Goal: Find contact information: Find contact information

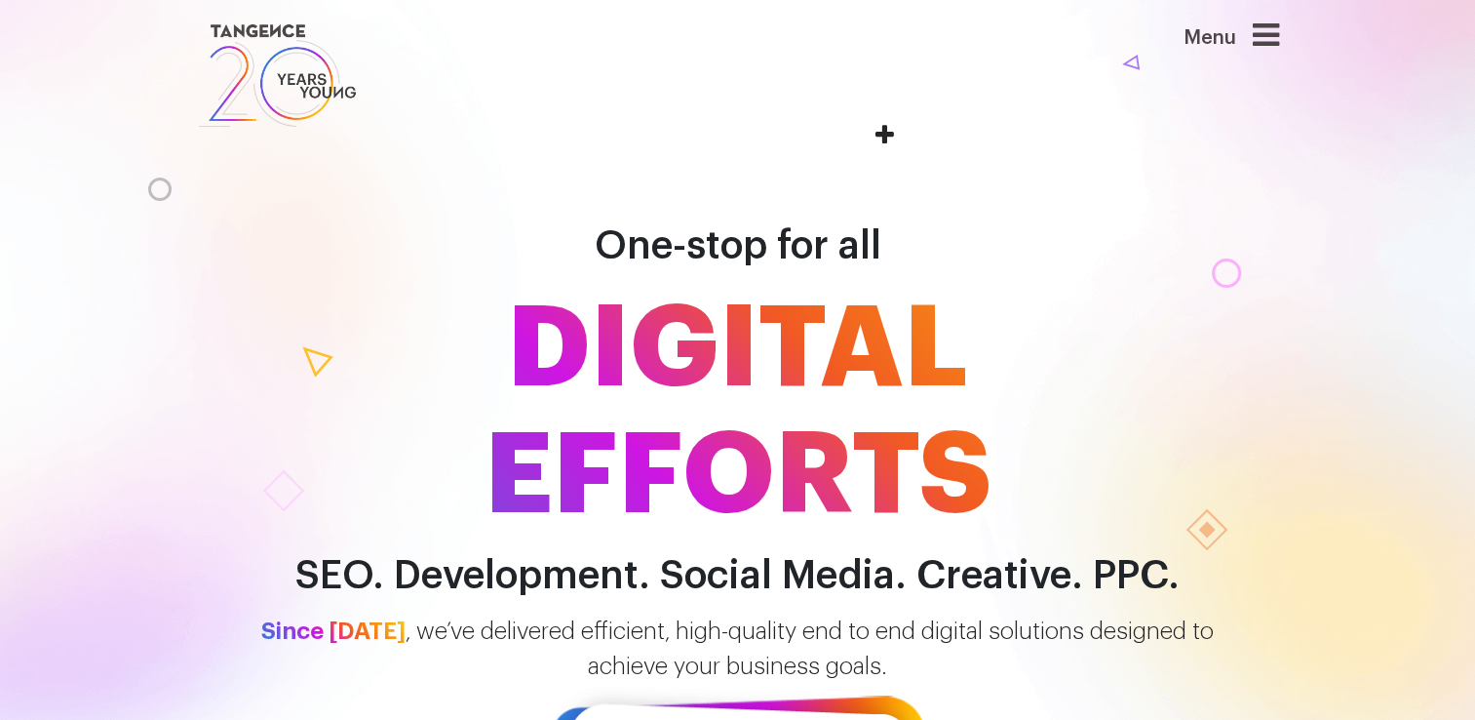
click at [1271, 43] on icon at bounding box center [1266, 34] width 26 height 31
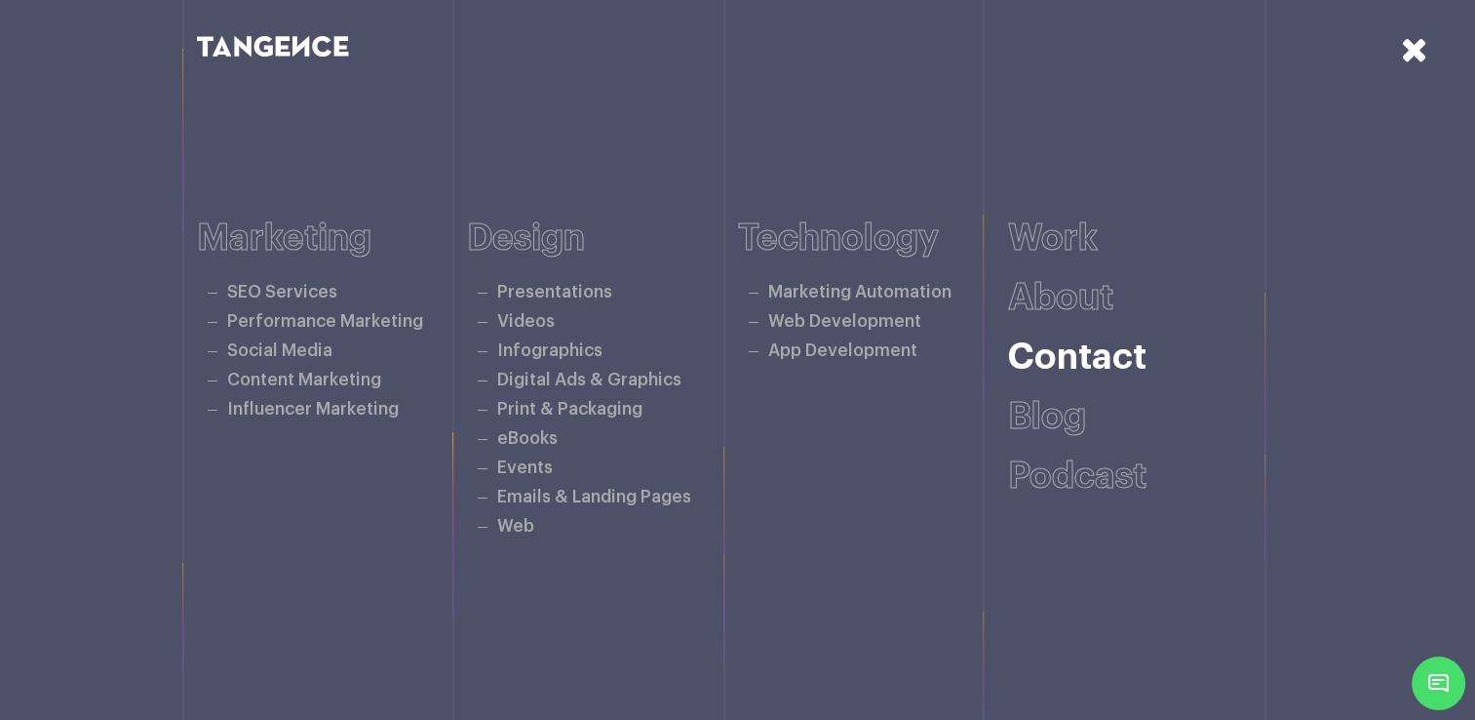
click at [1069, 371] on link "Contact" at bounding box center [1077, 357] width 138 height 36
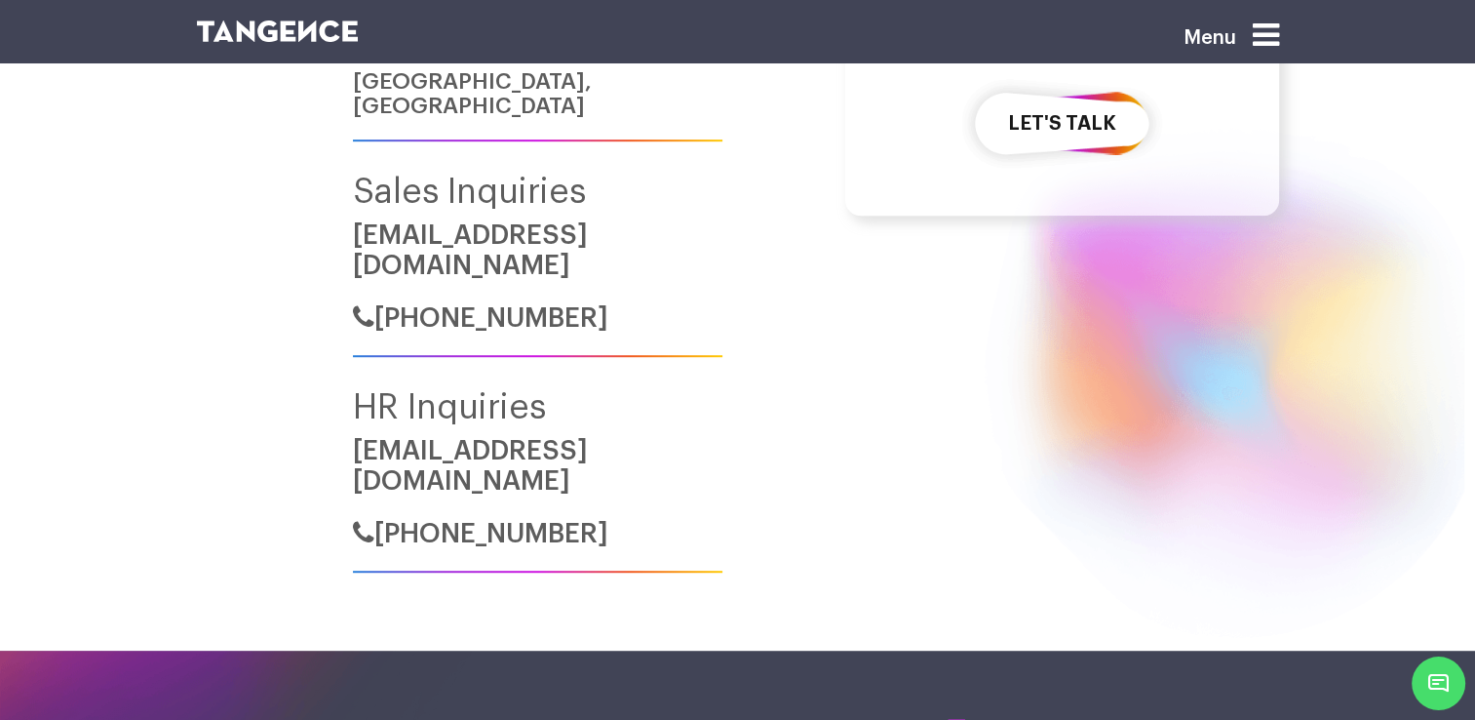
scroll to position [1001, 0]
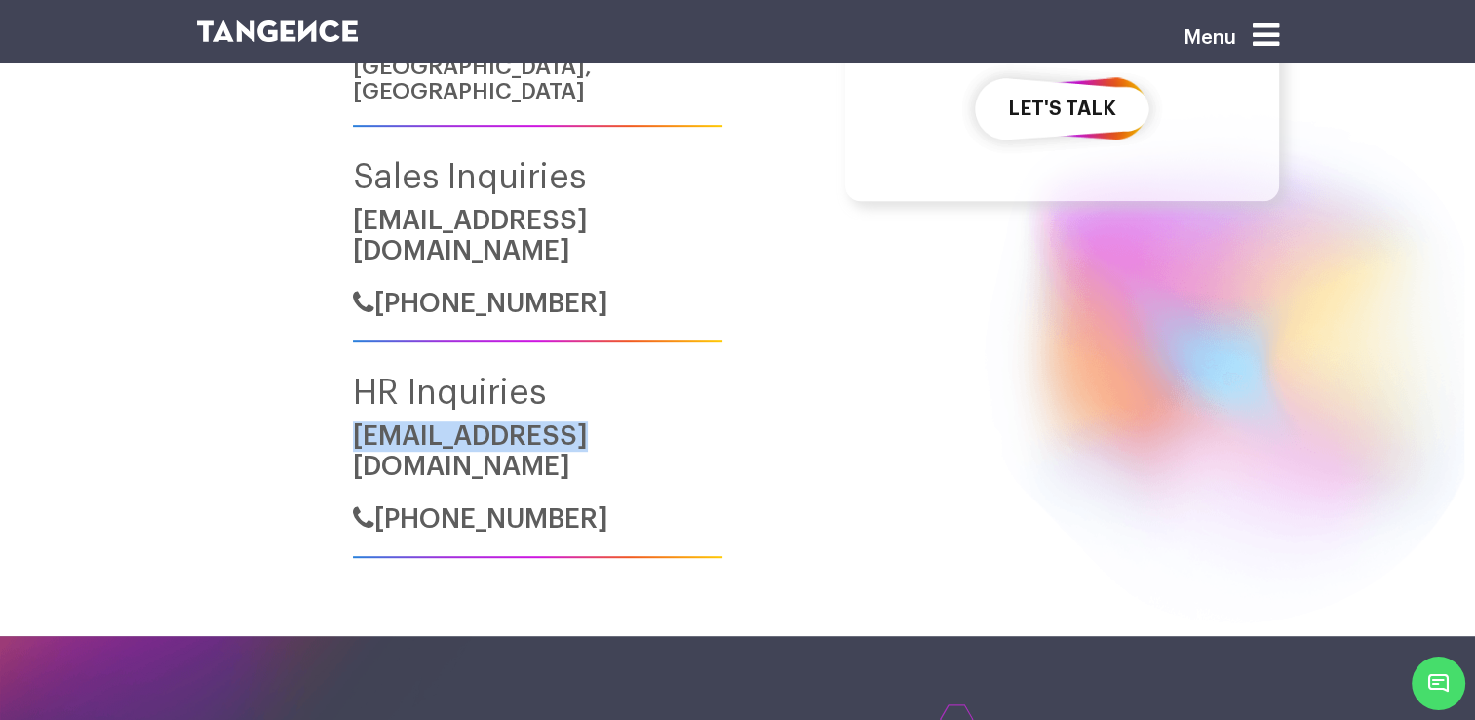
drag, startPoint x: 312, startPoint y: 411, endPoint x: 682, endPoint y: 388, distance: 371.2
copy link "hr@tangence.com"
